Goal: Task Accomplishment & Management: Manage account settings

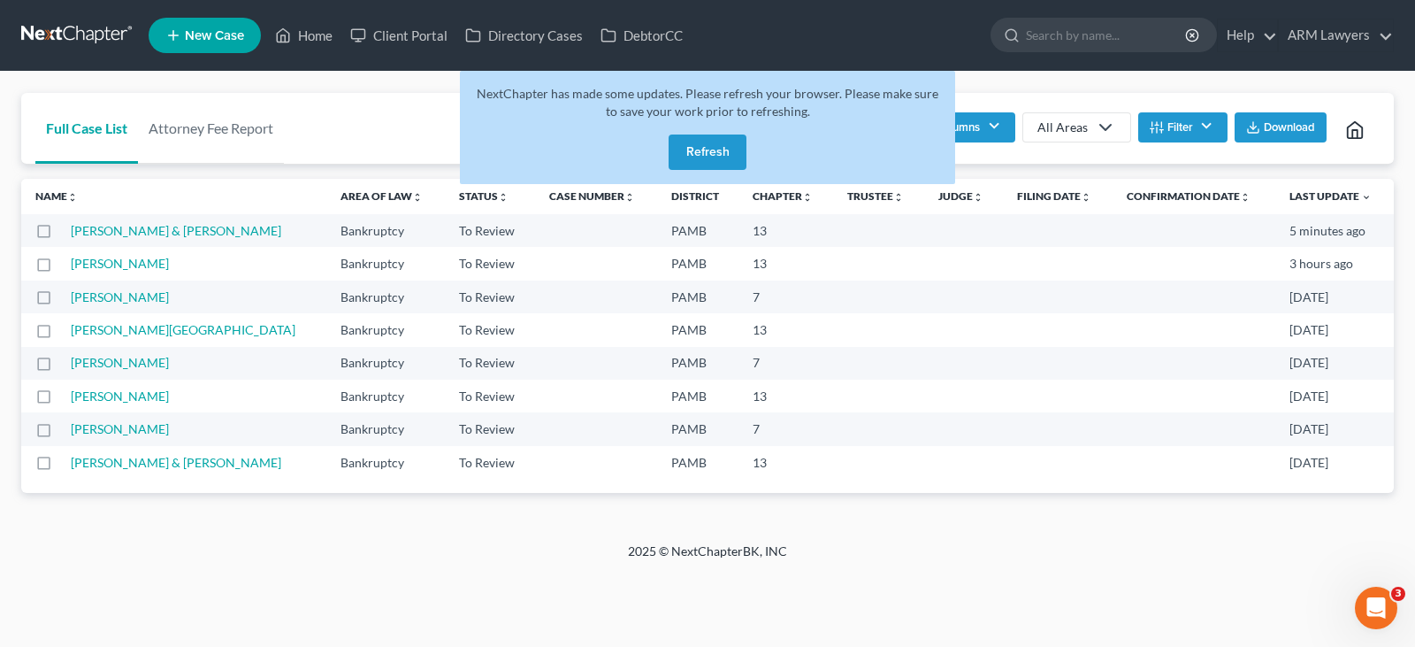
click at [727, 151] on button "Refresh" at bounding box center [708, 151] width 78 height 35
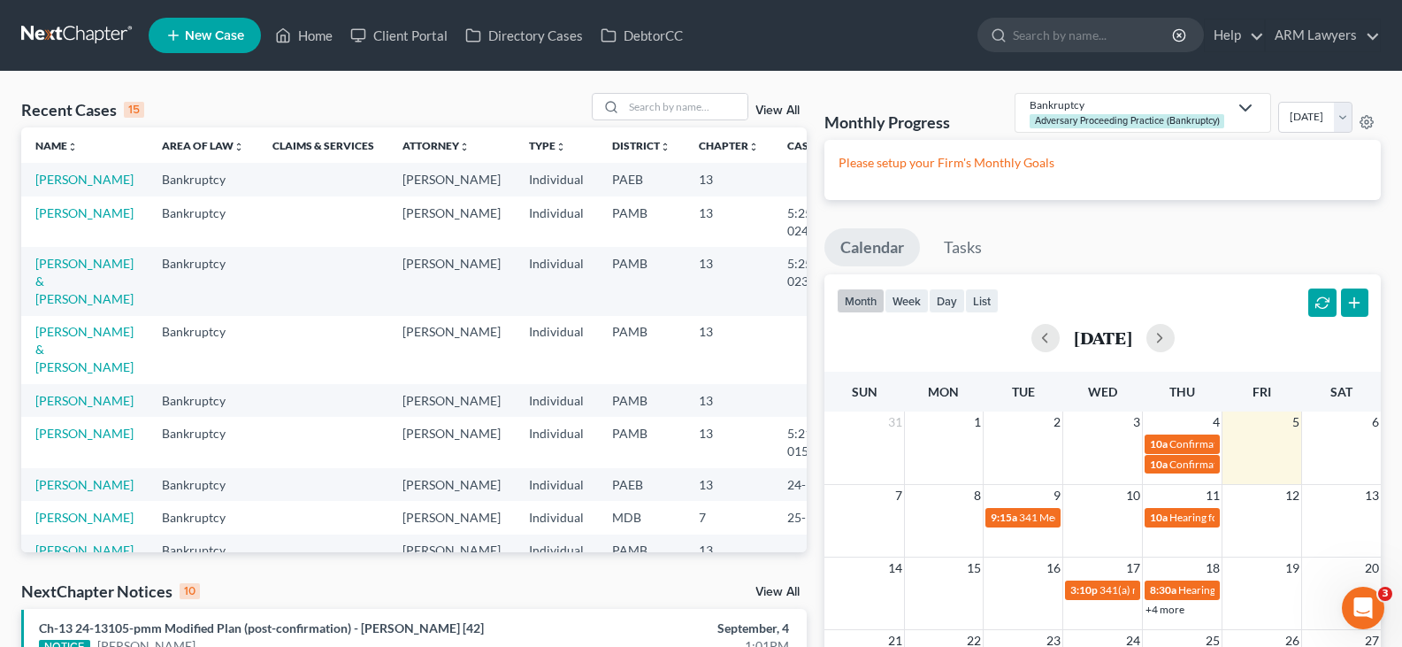
click at [771, 112] on link "View All" at bounding box center [778, 110] width 44 height 12
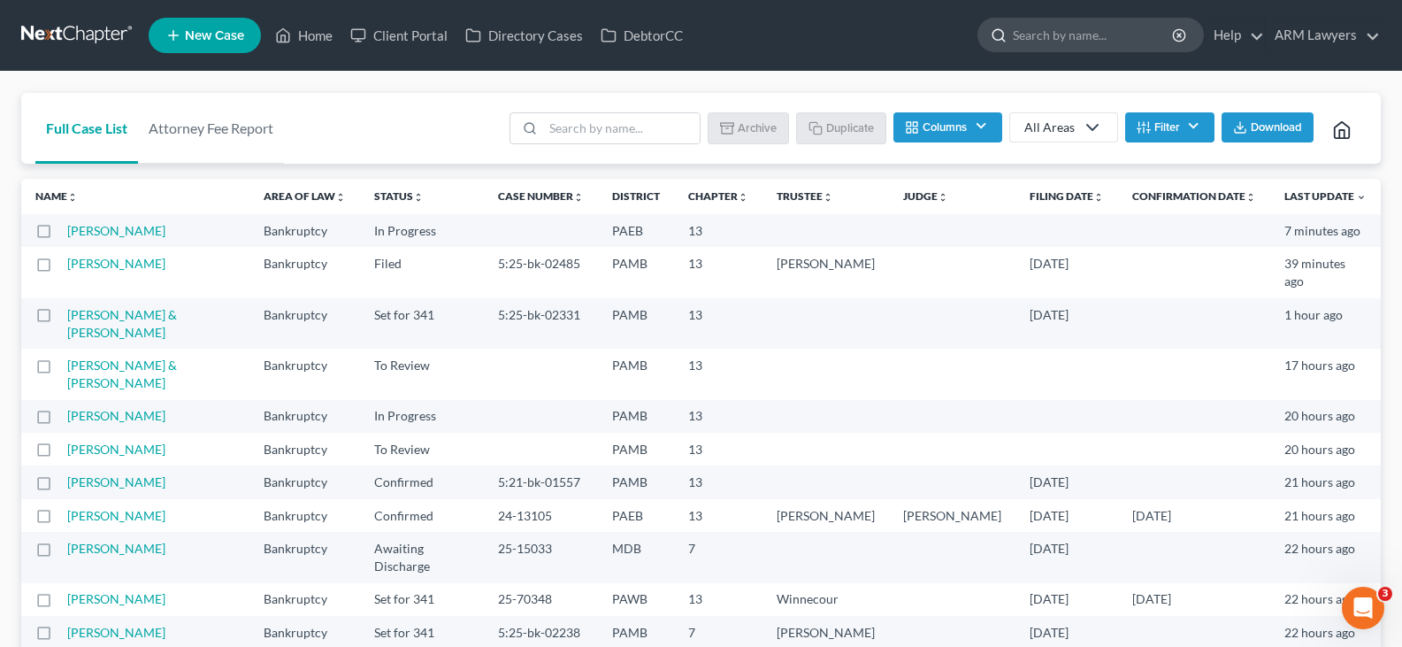
click at [1096, 35] on input "search" at bounding box center [1094, 35] width 162 height 33
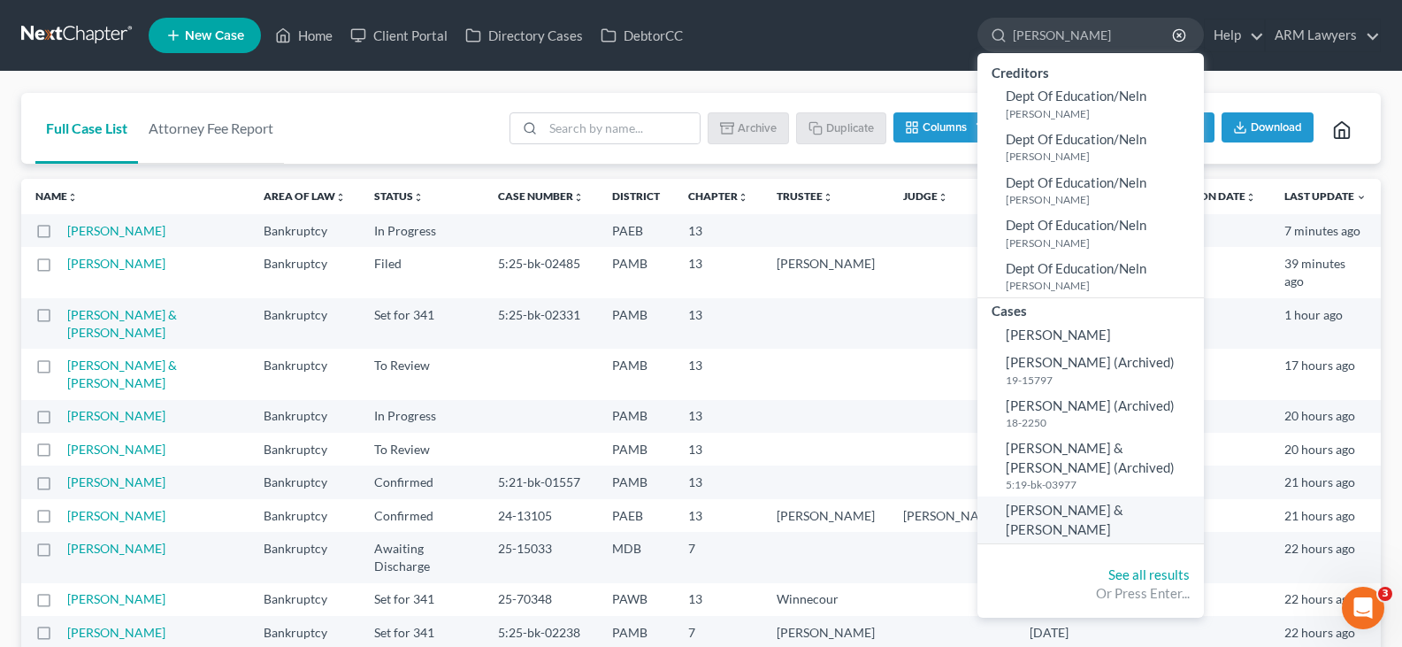
type input "[PERSON_NAME]"
click at [1055, 511] on span "[PERSON_NAME] & [PERSON_NAME]" at bounding box center [1065, 519] width 118 height 35
select select "20"
select select "1"
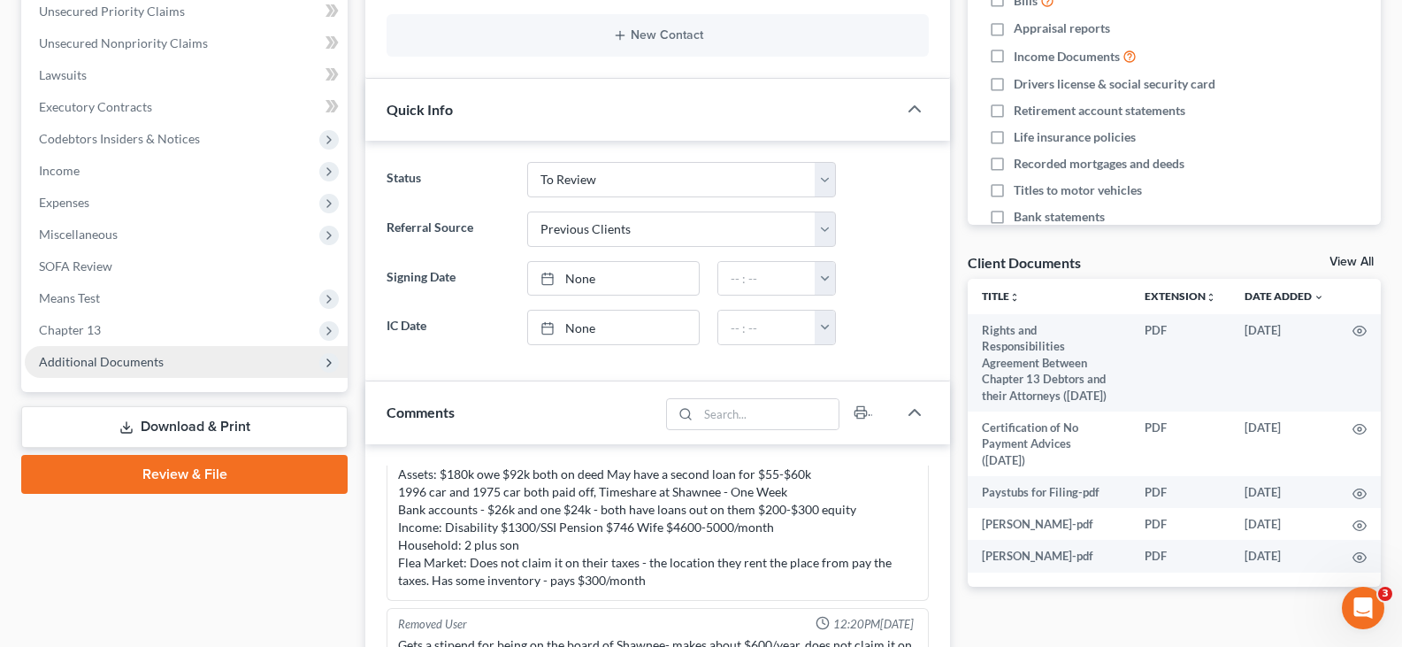
scroll to position [442, 0]
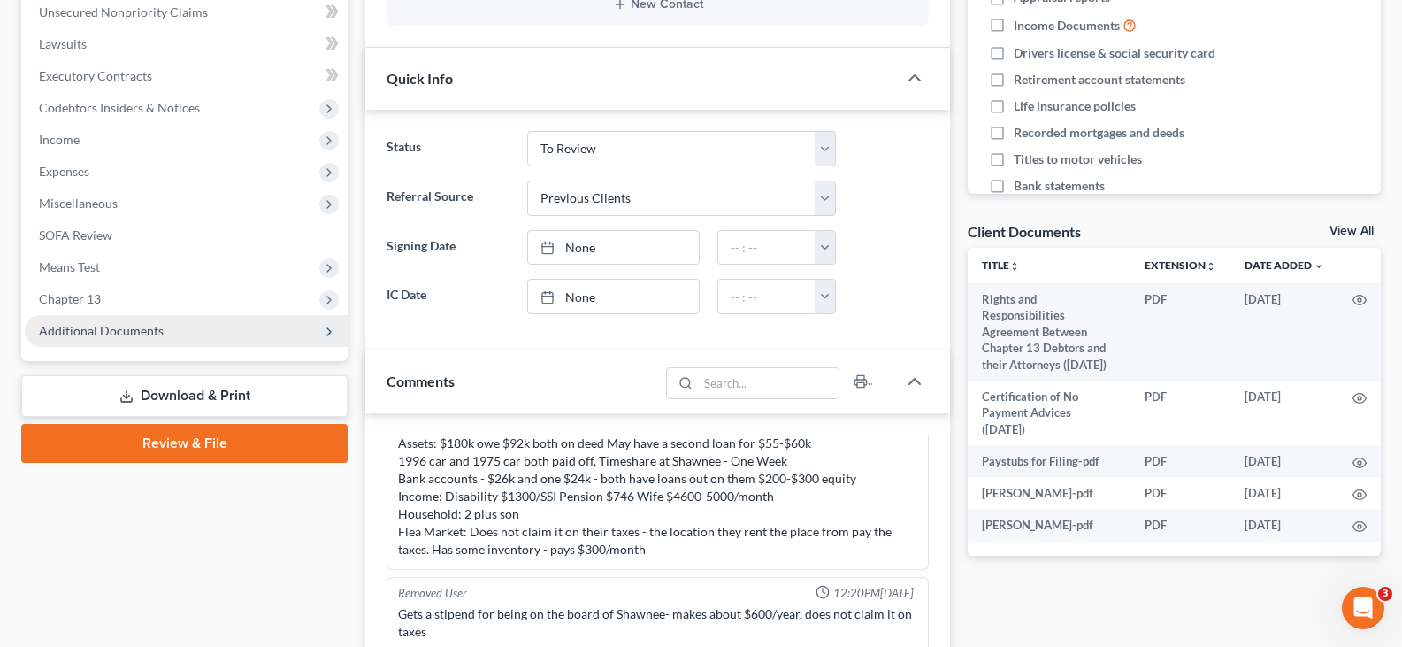
click at [167, 341] on span "Additional Documents" at bounding box center [186, 331] width 323 height 32
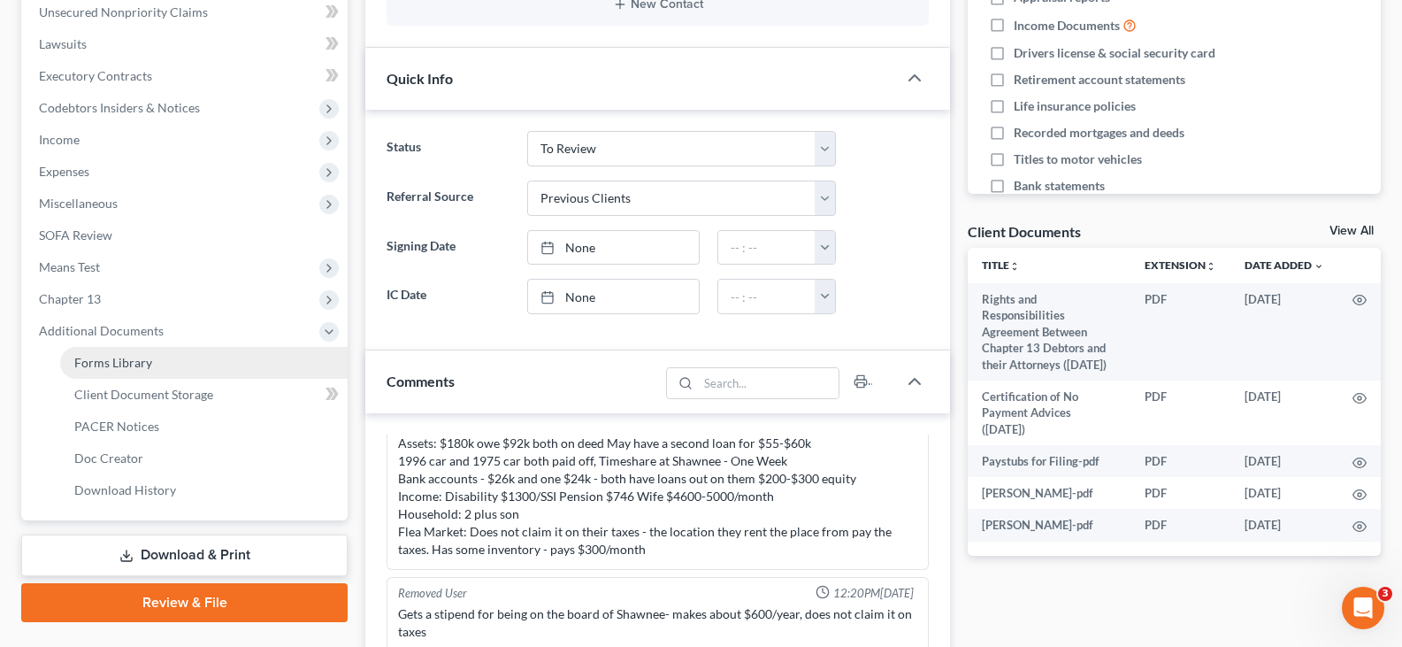
click at [157, 357] on link "Forms Library" at bounding box center [204, 363] width 288 height 32
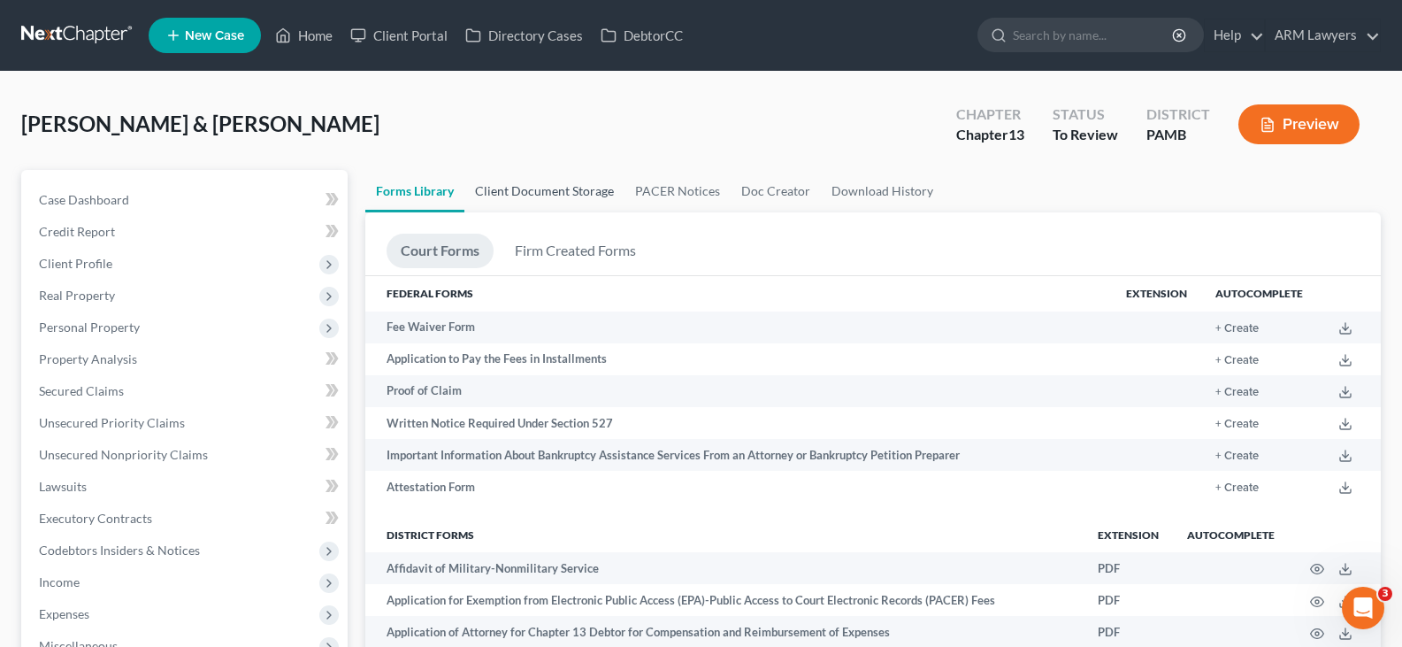
click at [586, 191] on link "Client Document Storage" at bounding box center [544, 191] width 160 height 42
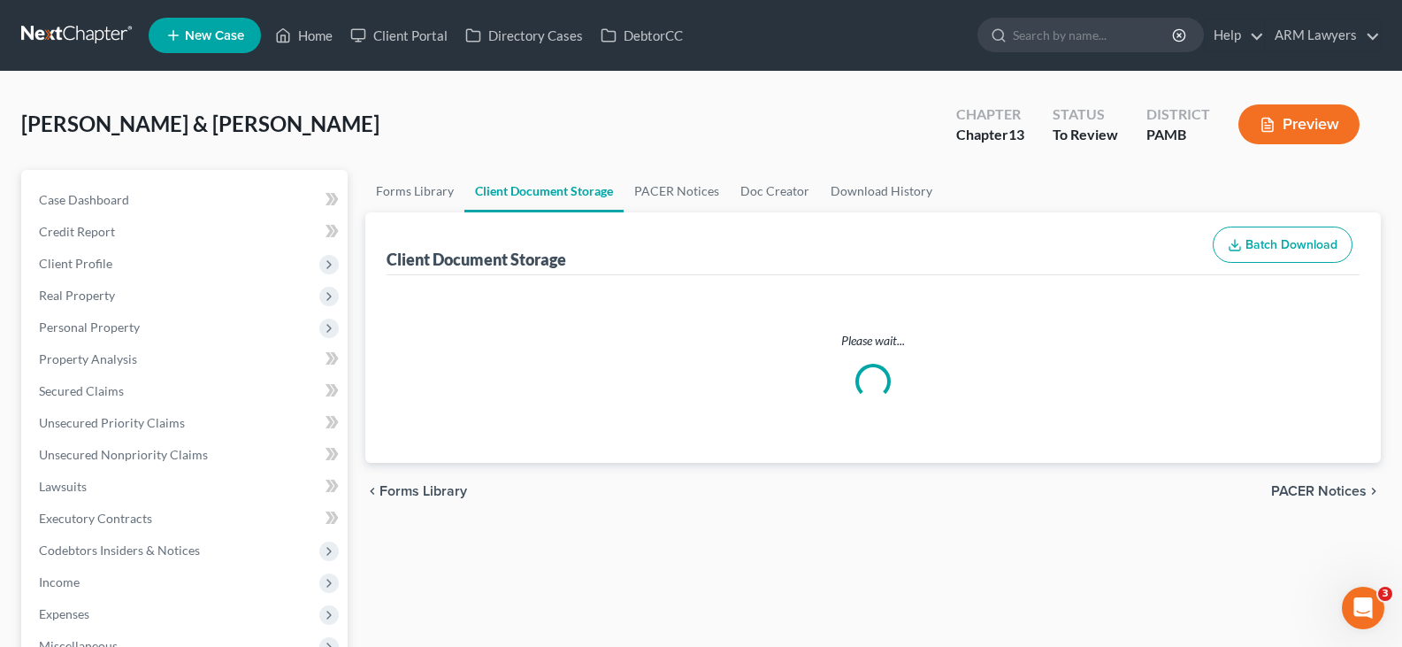
select select "0"
select select "7"
select select "6"
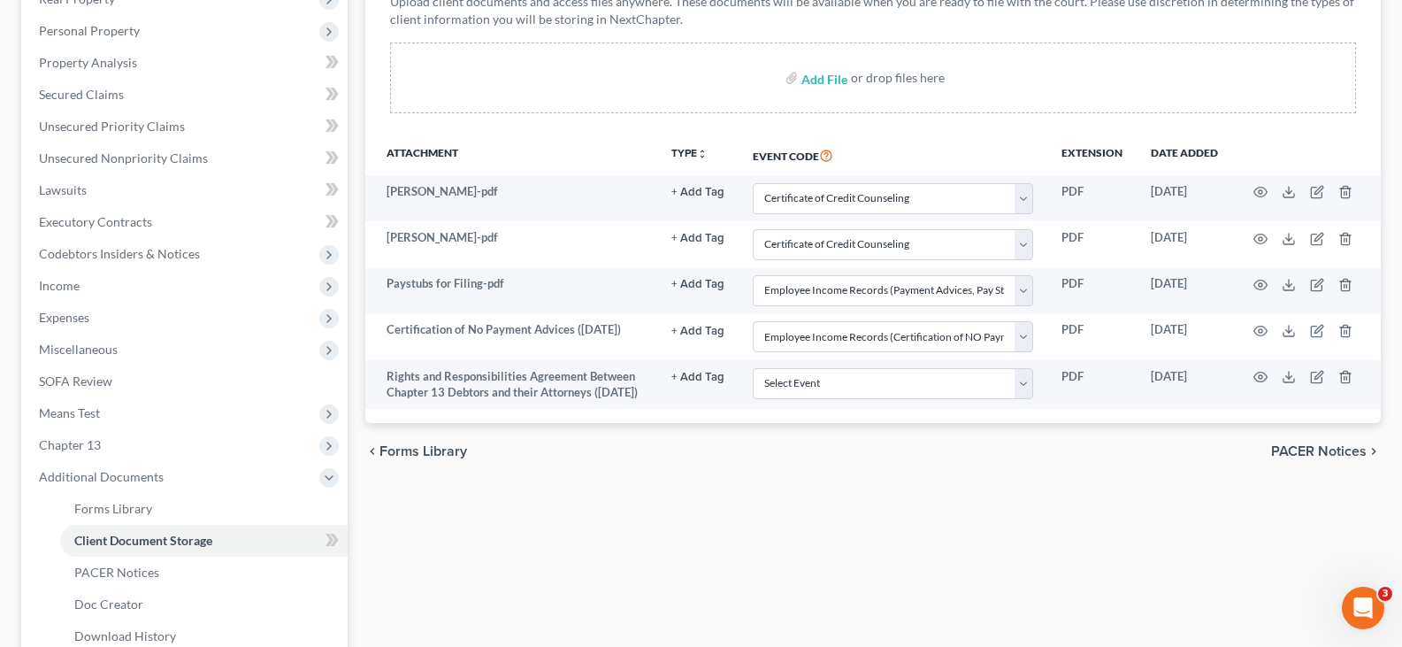
scroll to position [265, 0]
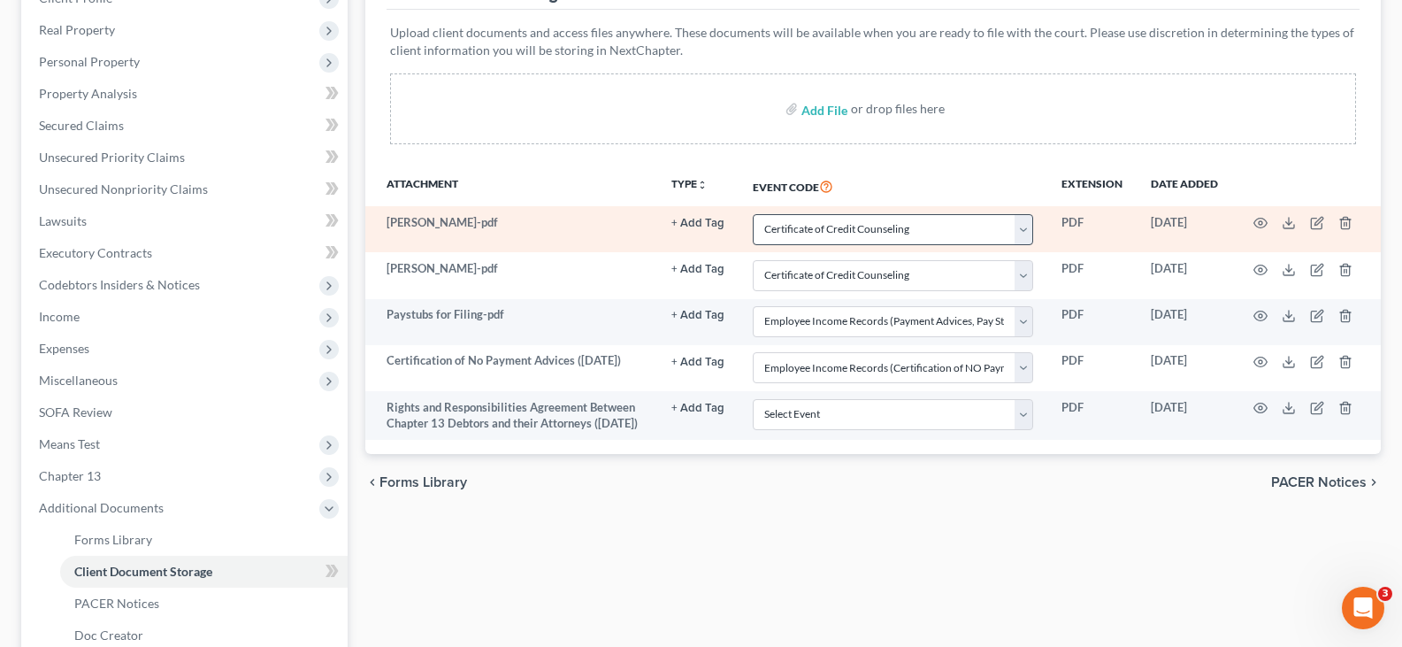
select select "0"
select select "7"
select select "6"
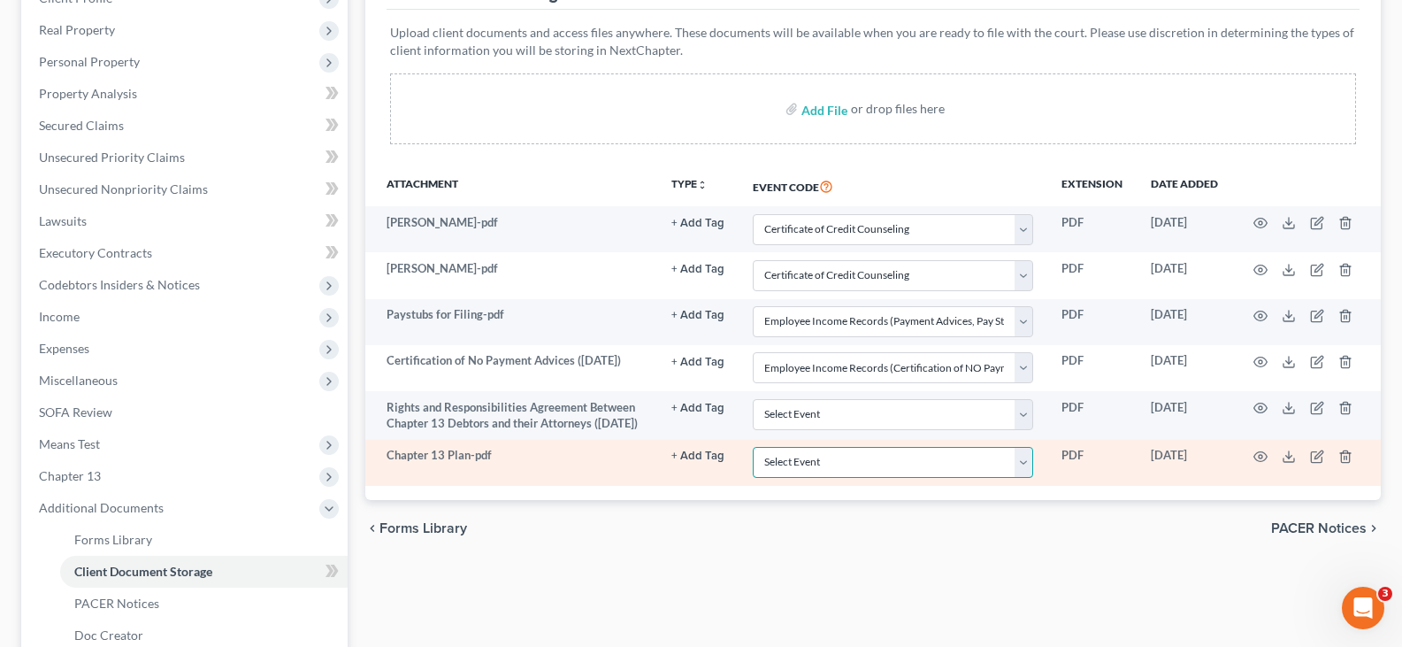
click at [804, 475] on select "Select Event Certificate of Credit Counseling Certification of Execution of Rig…" at bounding box center [893, 462] width 280 height 31
select select "9"
click at [753, 463] on select "Select Event Certificate of Credit Counseling Certification of Execution of Rig…" at bounding box center [893, 462] width 280 height 31
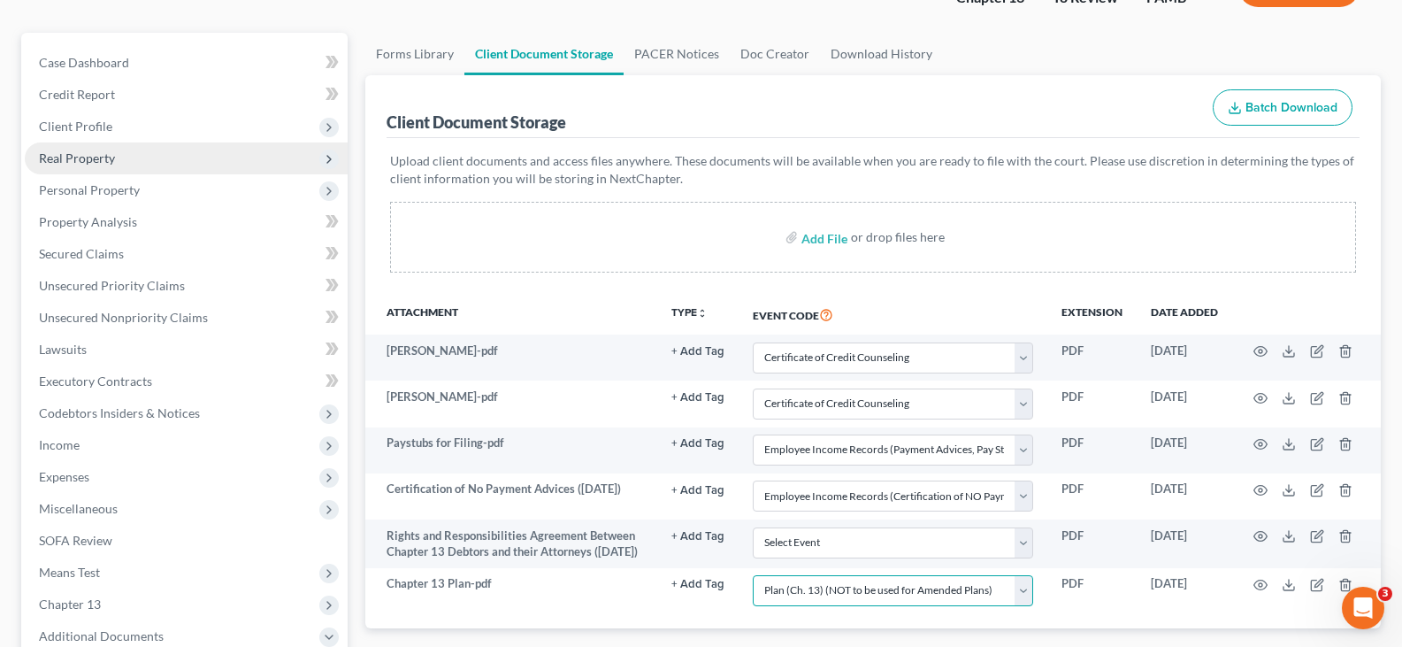
scroll to position [0, 0]
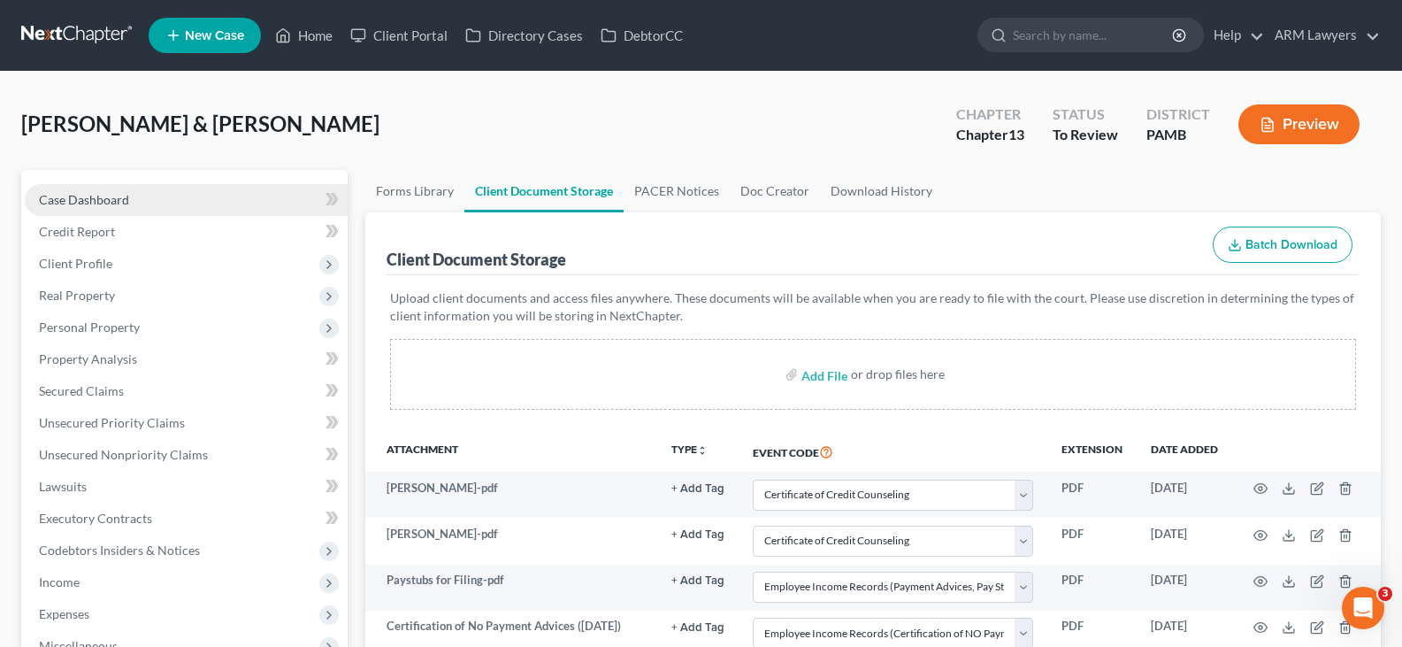
click at [158, 193] on link "Case Dashboard" at bounding box center [186, 200] width 323 height 32
select select "1"
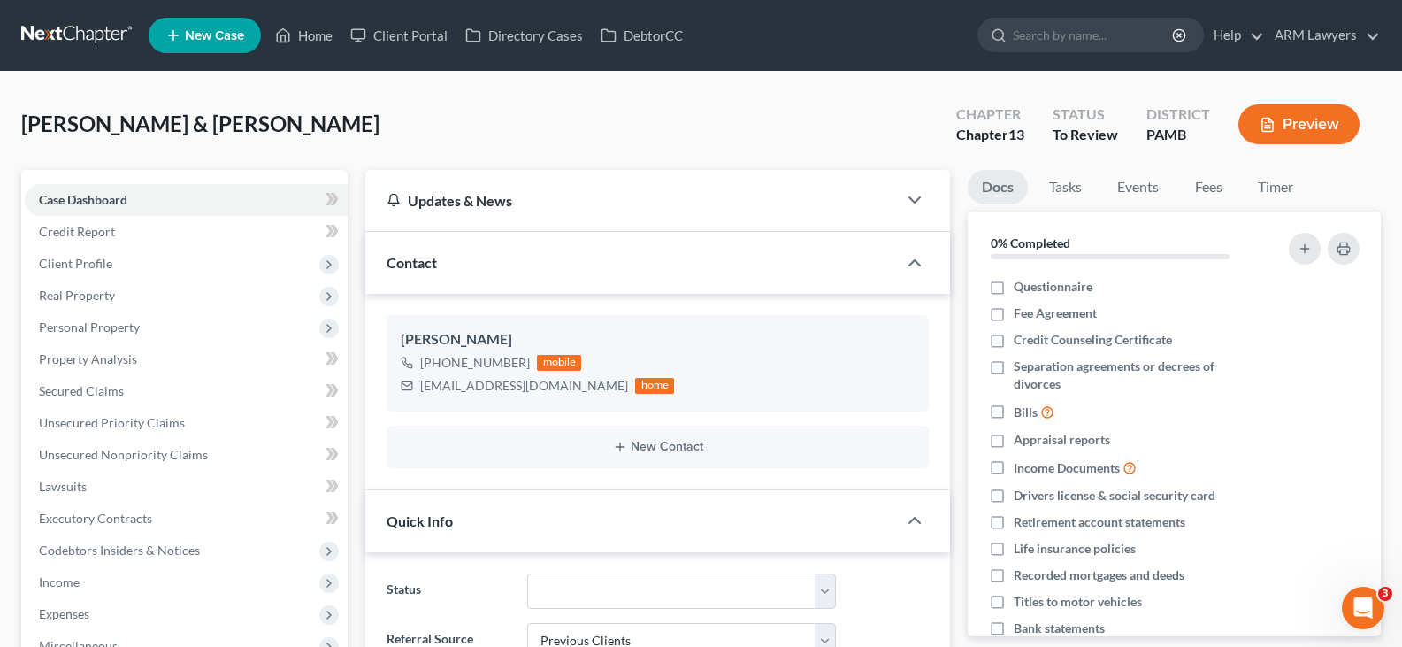
scroll to position [63, 0]
click at [1062, 195] on link "Tasks" at bounding box center [1065, 187] width 61 height 35
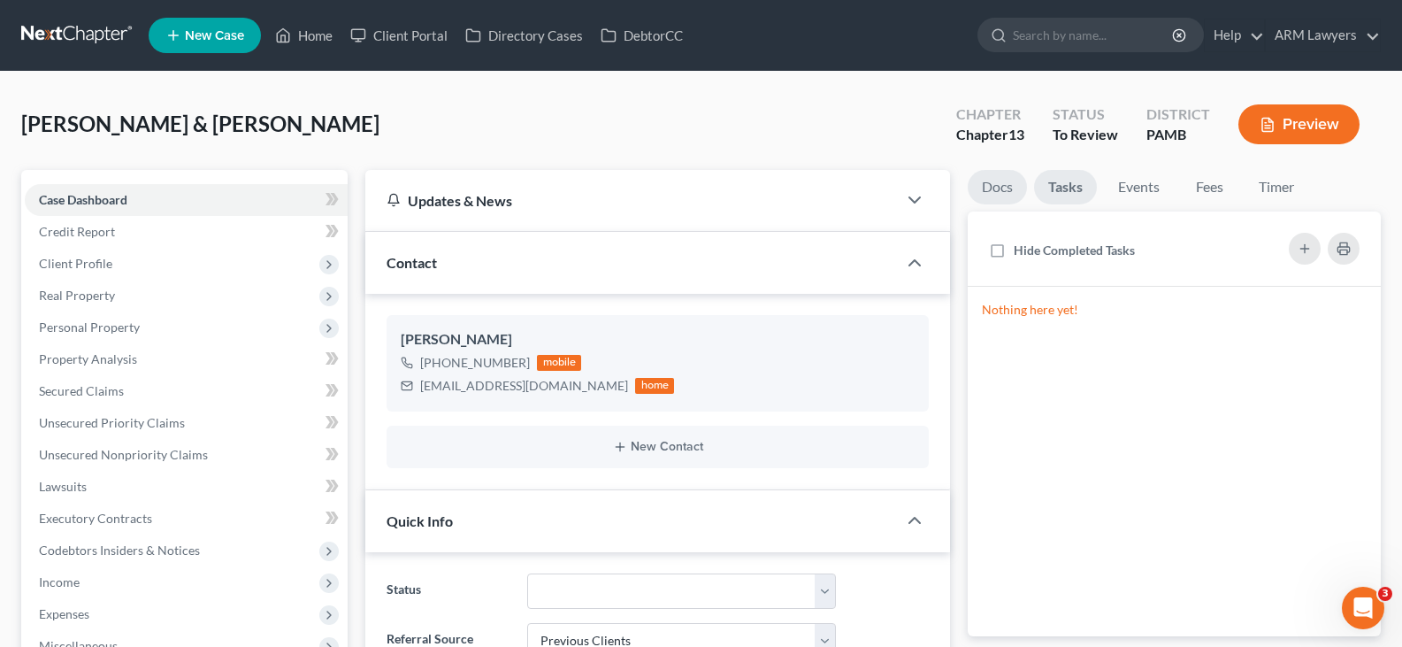
click at [999, 195] on link "Docs" at bounding box center [997, 187] width 59 height 35
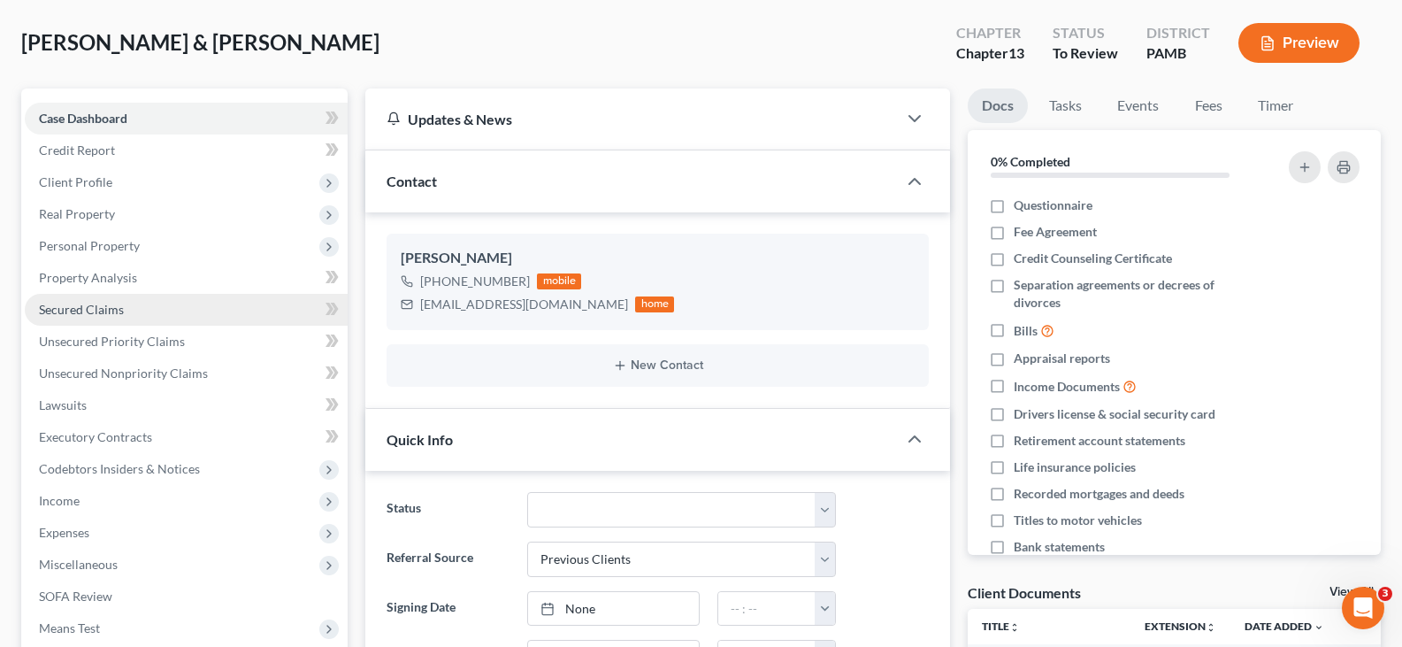
scroll to position [0, 0]
